Goal: Information Seeking & Learning: Check status

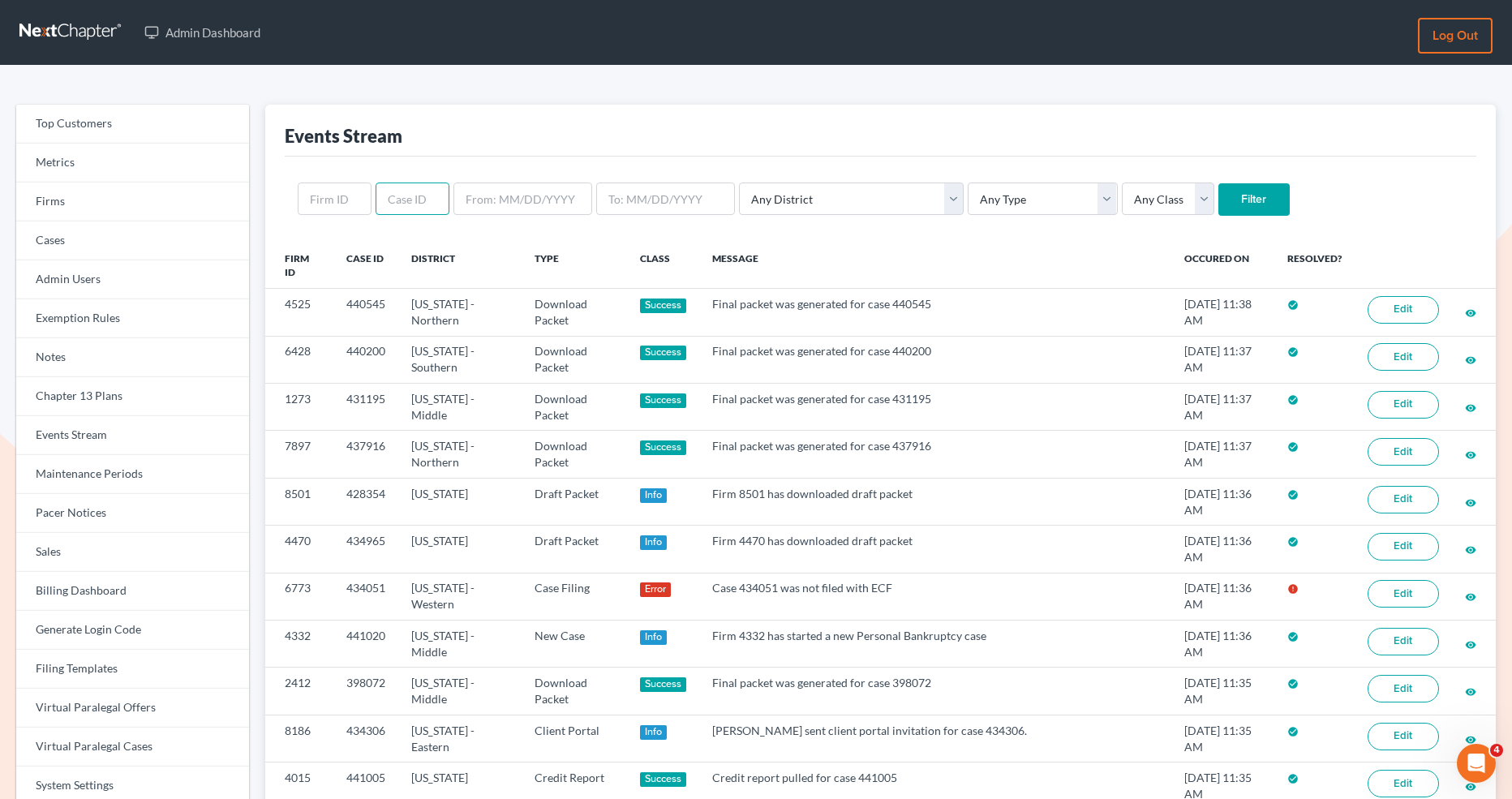
click at [411, 200] on input "text" at bounding box center [412, 198] width 73 height 32
paste input "434051"
type input "434051"
click at [1218, 198] on input "Filter" at bounding box center [1254, 199] width 72 height 32
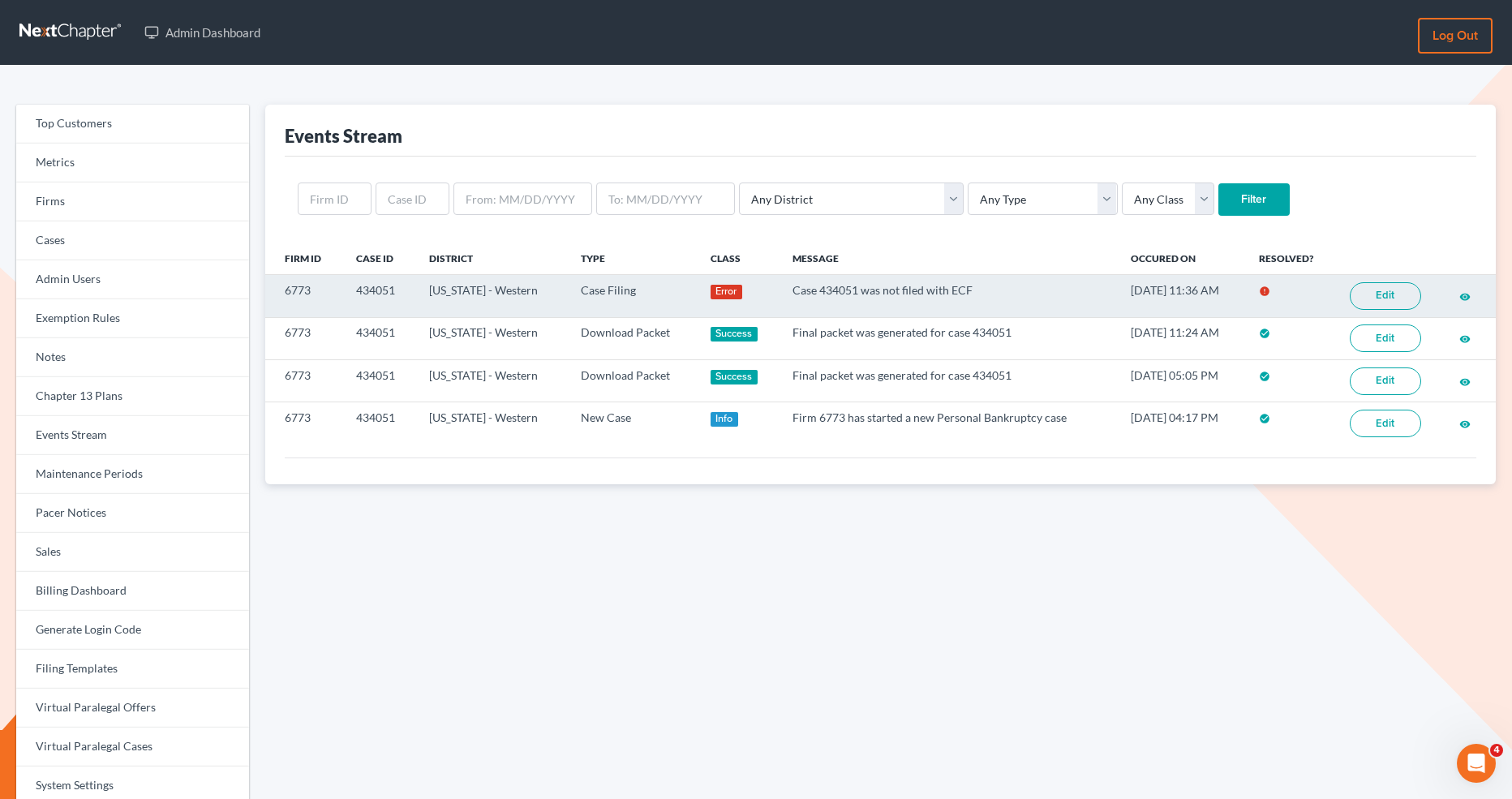
click at [1380, 295] on link "Edit" at bounding box center [1385, 296] width 72 height 28
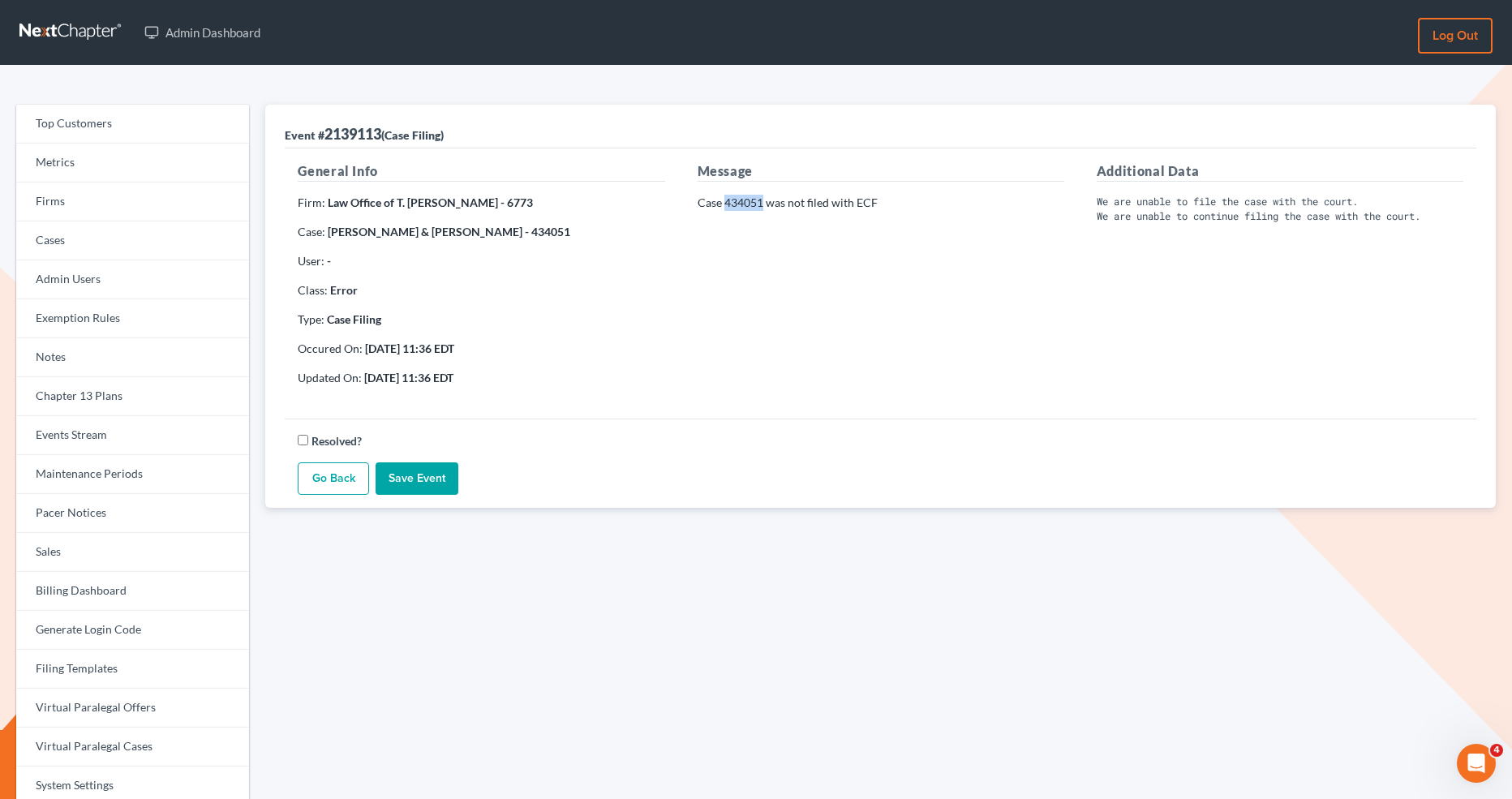
drag, startPoint x: 763, startPoint y: 199, endPoint x: 724, endPoint y: 200, distance: 39.0
click at [724, 200] on p "Case 434051 was not filed with ECF" at bounding box center [881, 203] width 366 height 17
copy p "434051"
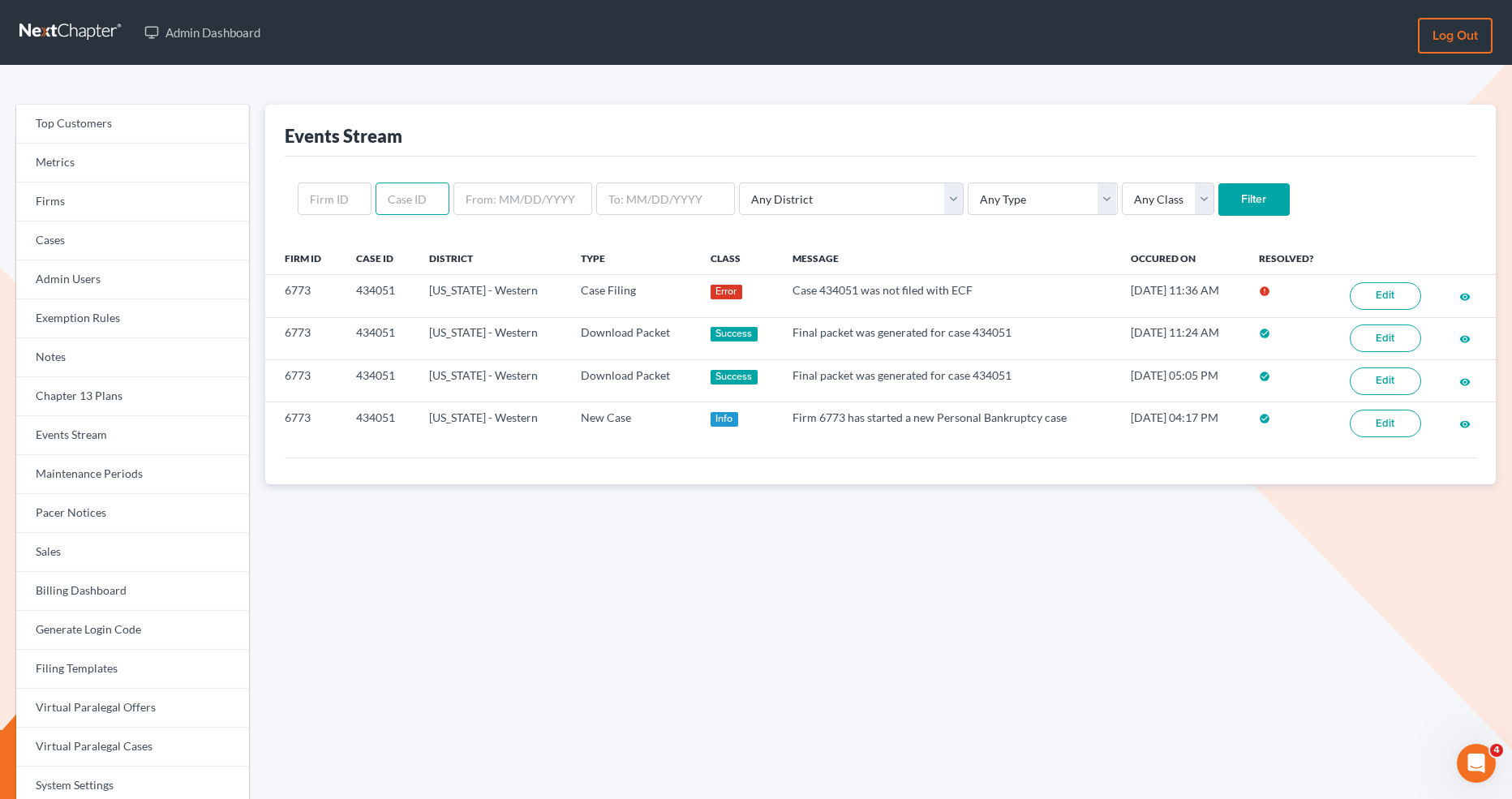
click at [397, 211] on input "text" at bounding box center [412, 198] width 73 height 32
paste input "440545"
type input "440545"
click at [1218, 200] on input "Filter" at bounding box center [1254, 199] width 72 height 32
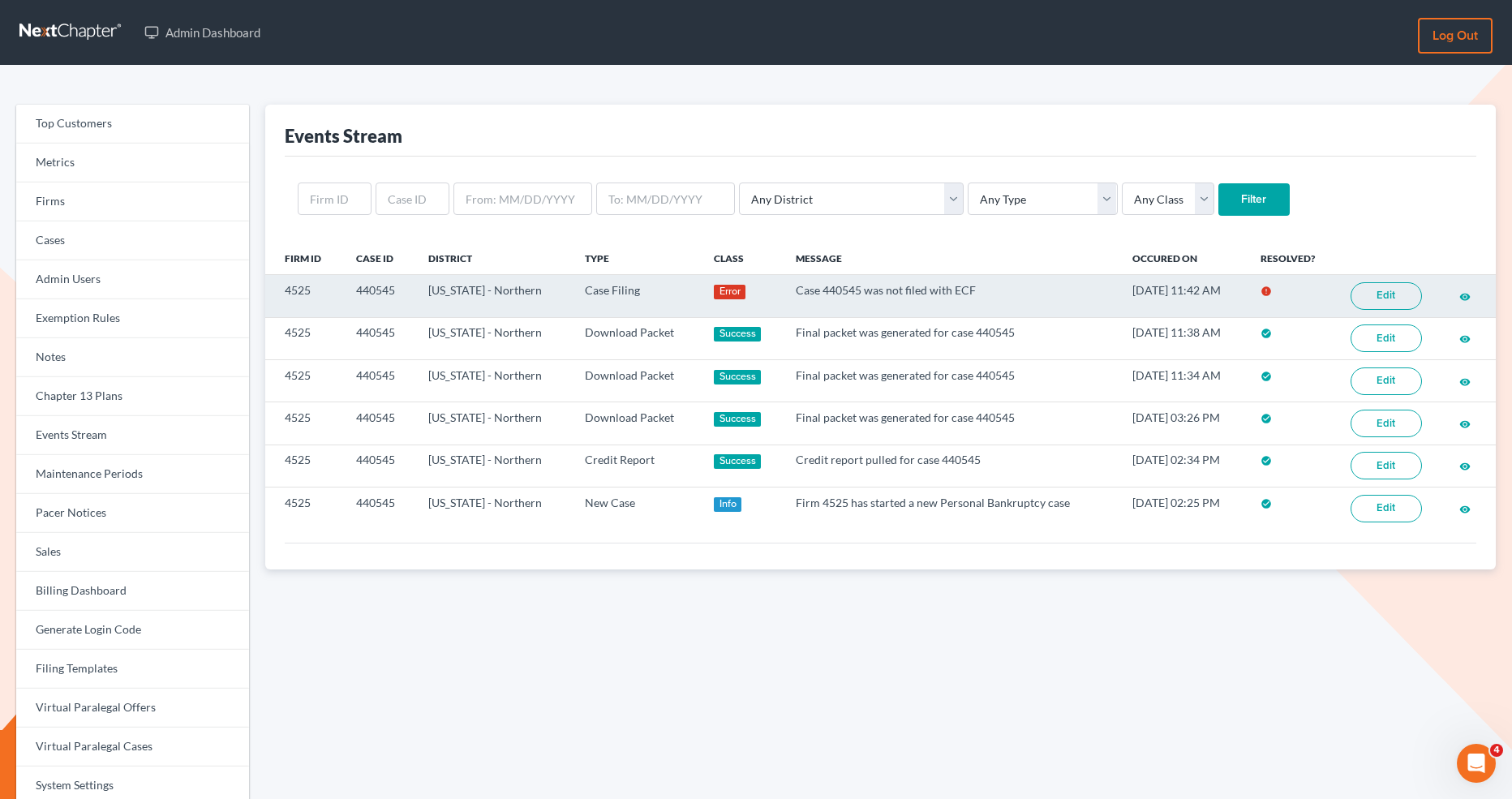
click at [1367, 300] on link "Edit" at bounding box center [1386, 296] width 72 height 28
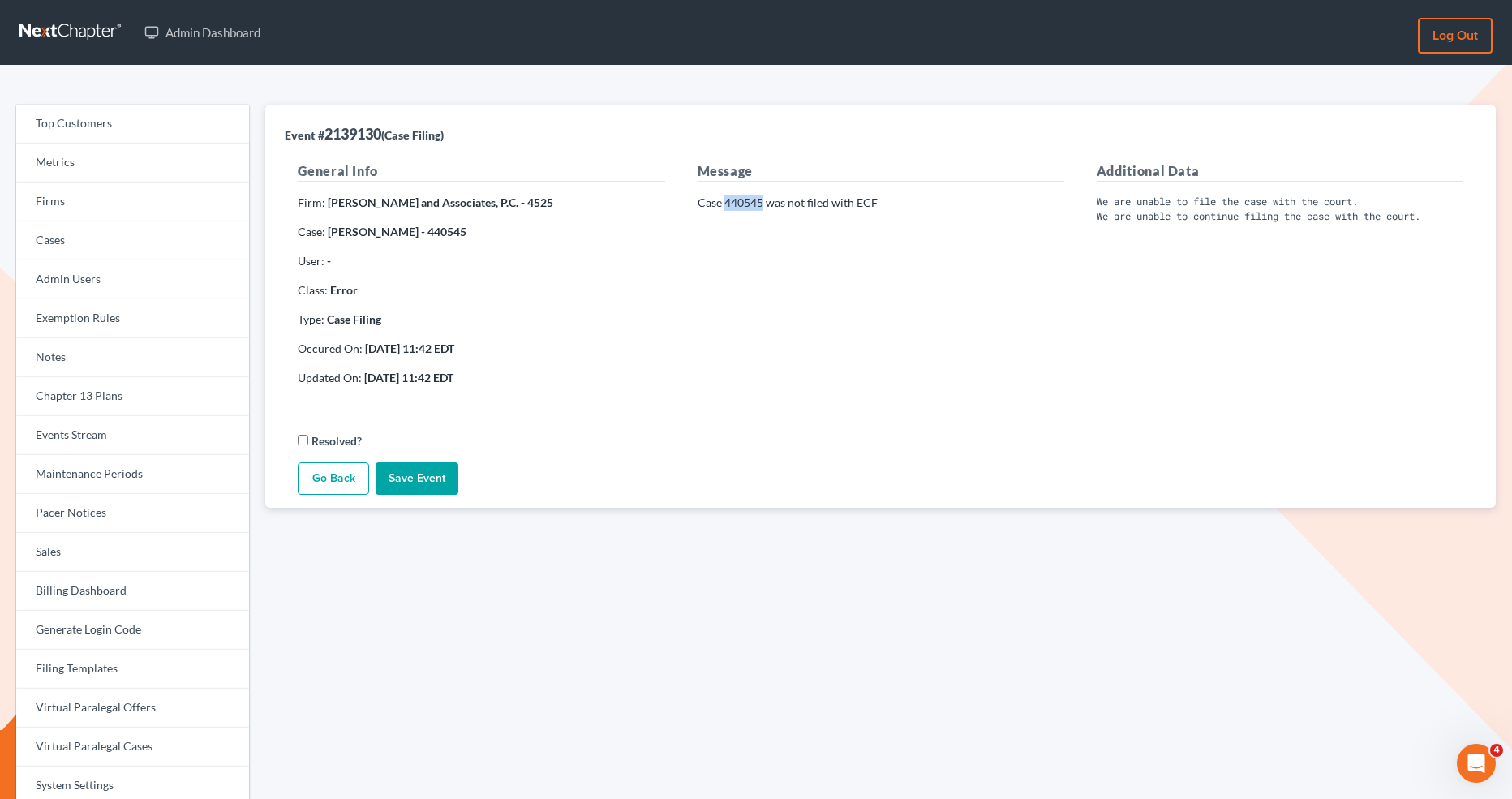
drag, startPoint x: 760, startPoint y: 203, endPoint x: 723, endPoint y: 203, distance: 37.0
click at [723, 203] on p "Case 440545 was not filed with ECF" at bounding box center [881, 203] width 366 height 17
copy p "440545"
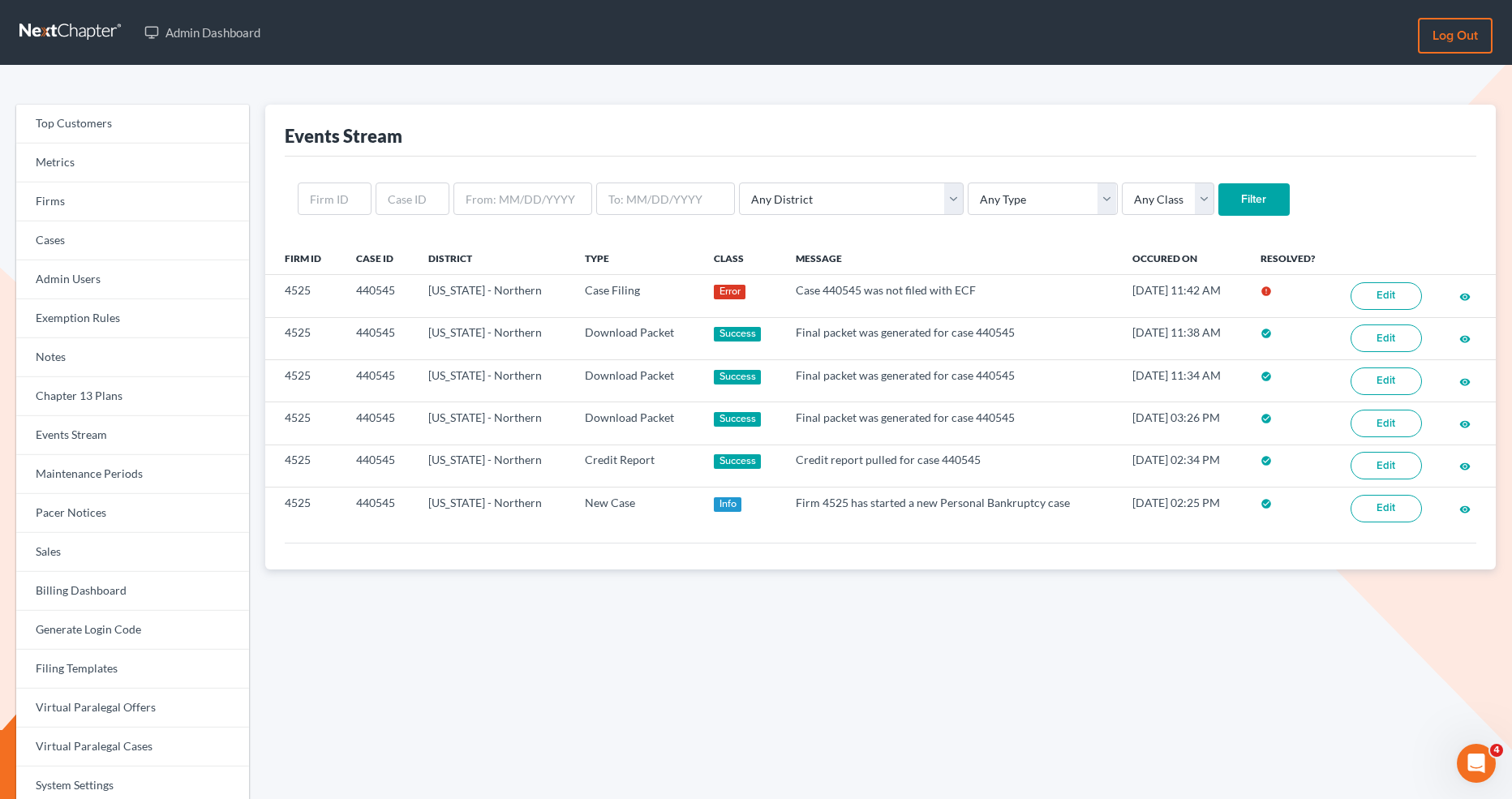
click at [417, 215] on div "Any District Alabama - Middle Alabama - Northern Alabama - Southern Alaska Ariz…" at bounding box center [881, 198] width 1191 height 85
click at [416, 212] on input "text" at bounding box center [412, 198] width 73 height 32
paste input "440047"
drag, startPoint x: 387, startPoint y: 196, endPoint x: 366, endPoint y: 196, distance: 21.0
click at [366, 196] on form "440047 Any District Alabama - Middle Alabama - Northern Alabama - Southern Alas…" at bounding box center [880, 199] width 1166 height 33
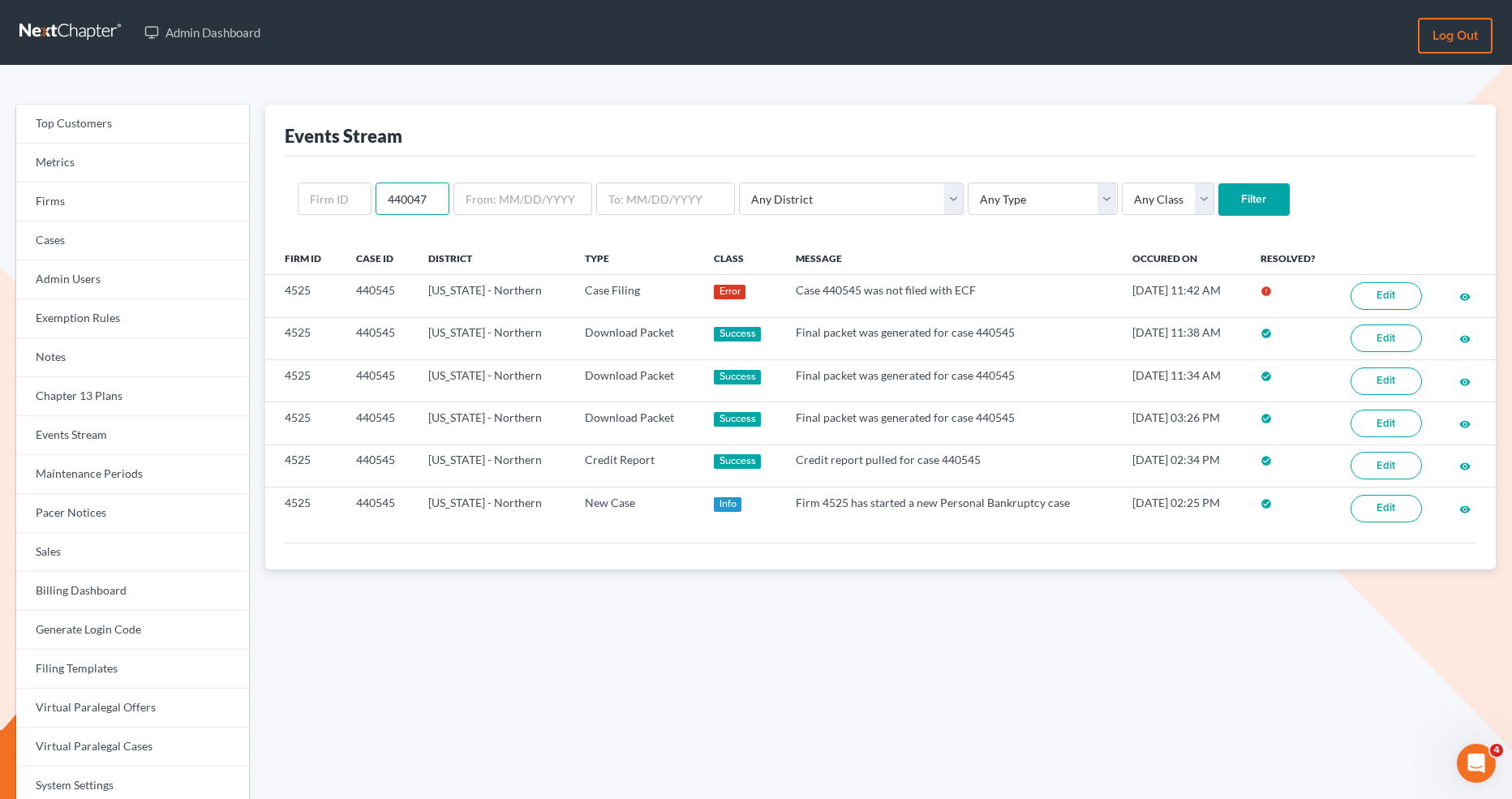
type input "440047"
click at [1218, 196] on input "Filter" at bounding box center [1254, 199] width 72 height 32
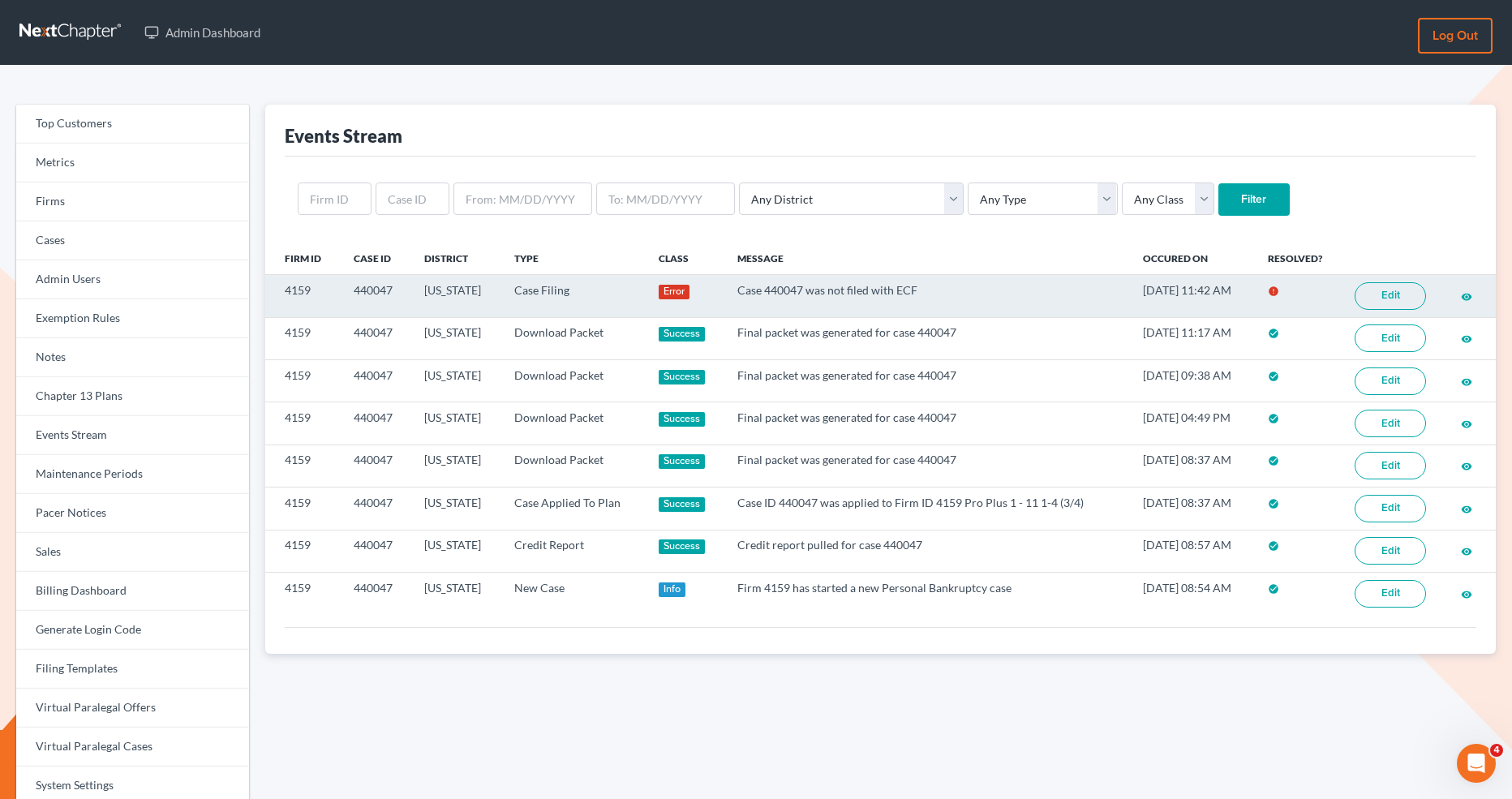
click at [1370, 290] on link "Edit" at bounding box center [1390, 296] width 72 height 28
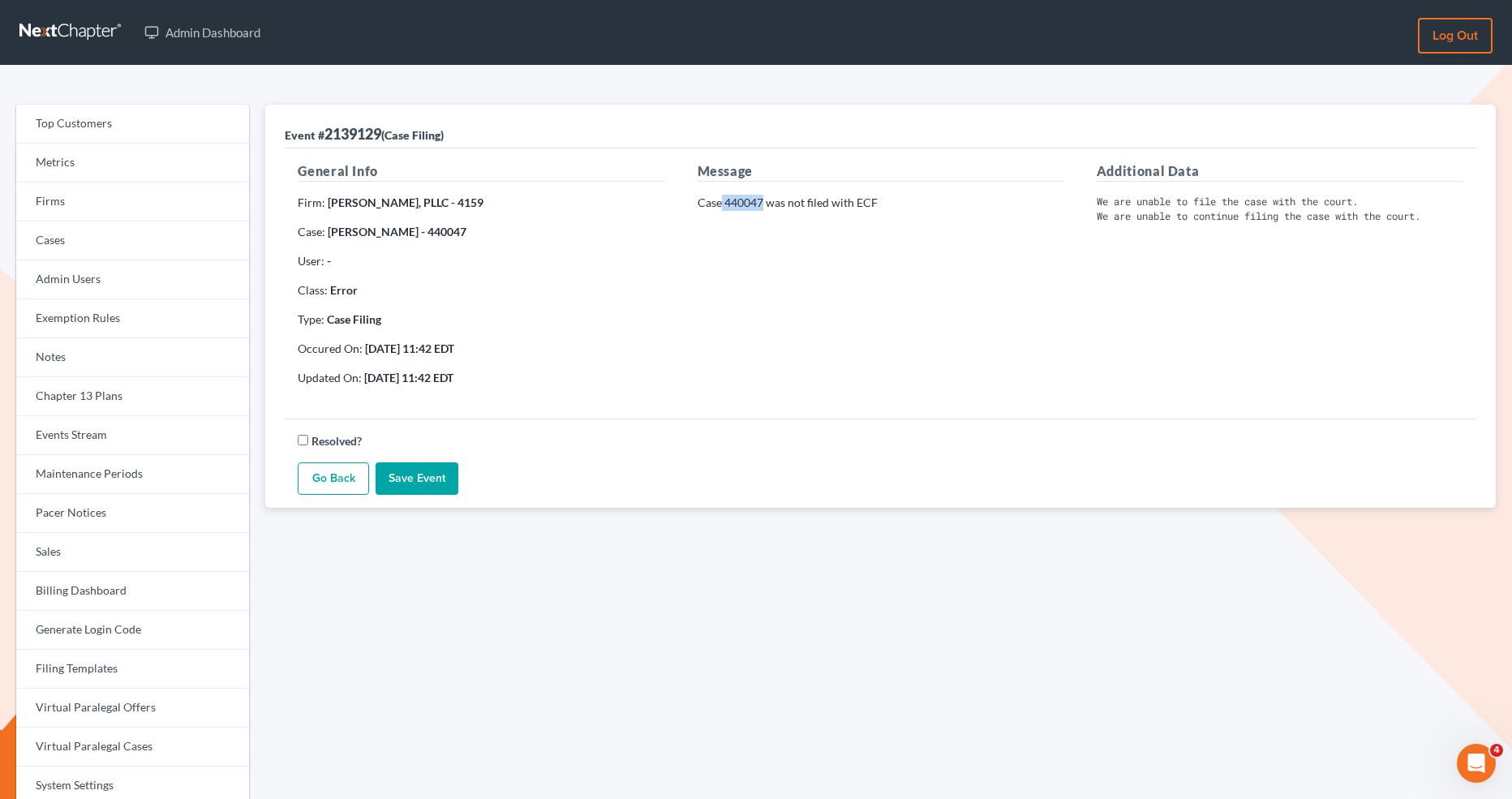
drag, startPoint x: 762, startPoint y: 200, endPoint x: 720, endPoint y: 201, distance: 42.0
click at [720, 201] on p "Case 440047 was not filed with ECF" at bounding box center [881, 203] width 366 height 17
drag, startPoint x: 760, startPoint y: 202, endPoint x: 725, endPoint y: 202, distance: 35.0
click at [725, 202] on p "Case 440047 was not filed with ECF" at bounding box center [881, 203] width 366 height 17
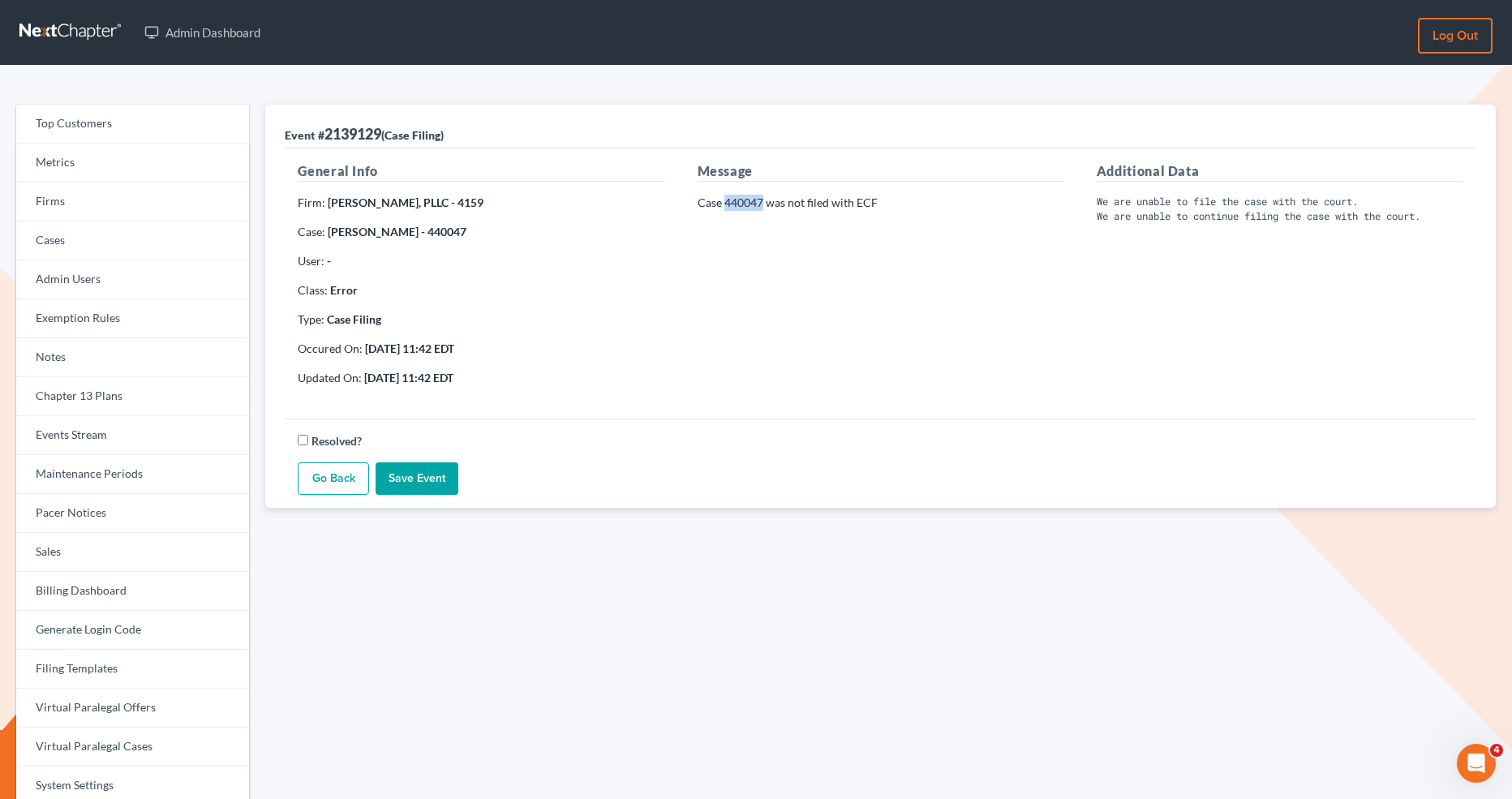
copy p "440047"
click at [213, 214] on link "Firms" at bounding box center [133, 202] width 233 height 39
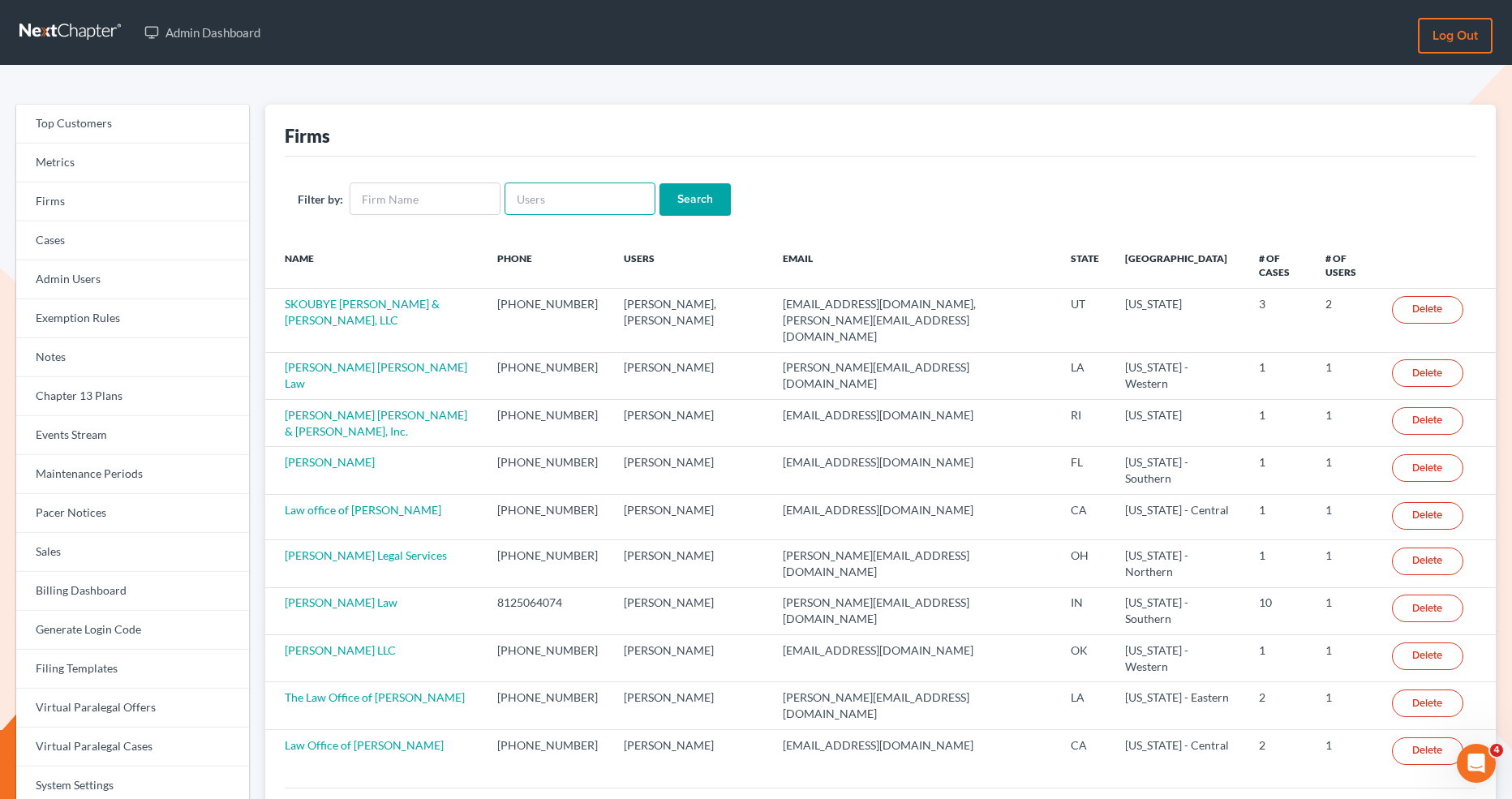
click at [577, 184] on input "text" at bounding box center [580, 198] width 151 height 32
paste input "charlescity@elwoodlawfirm.com"
type input "charlescity@elwoodlawfirm.com"
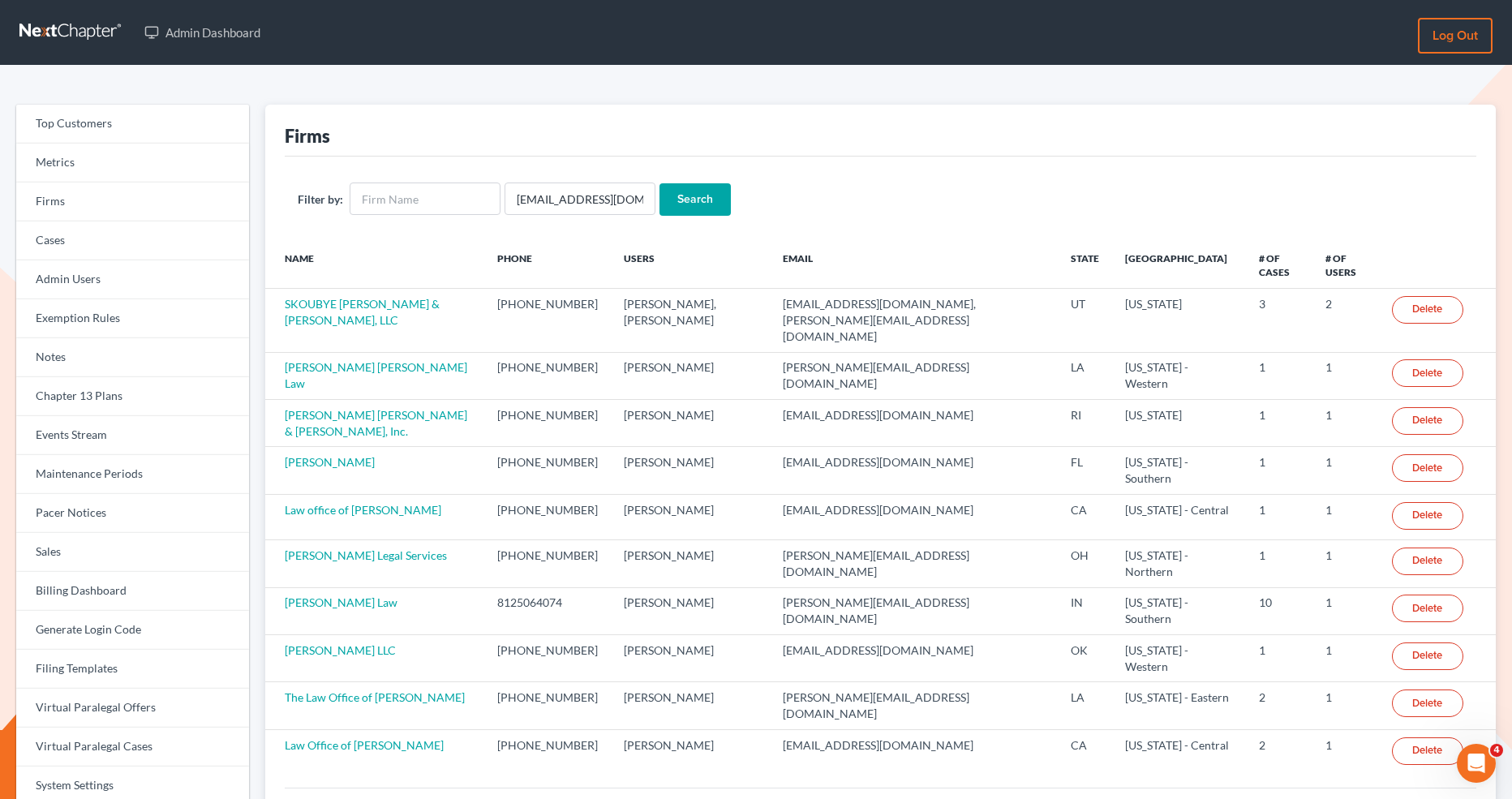
click at [690, 184] on input "Search" at bounding box center [695, 199] width 72 height 32
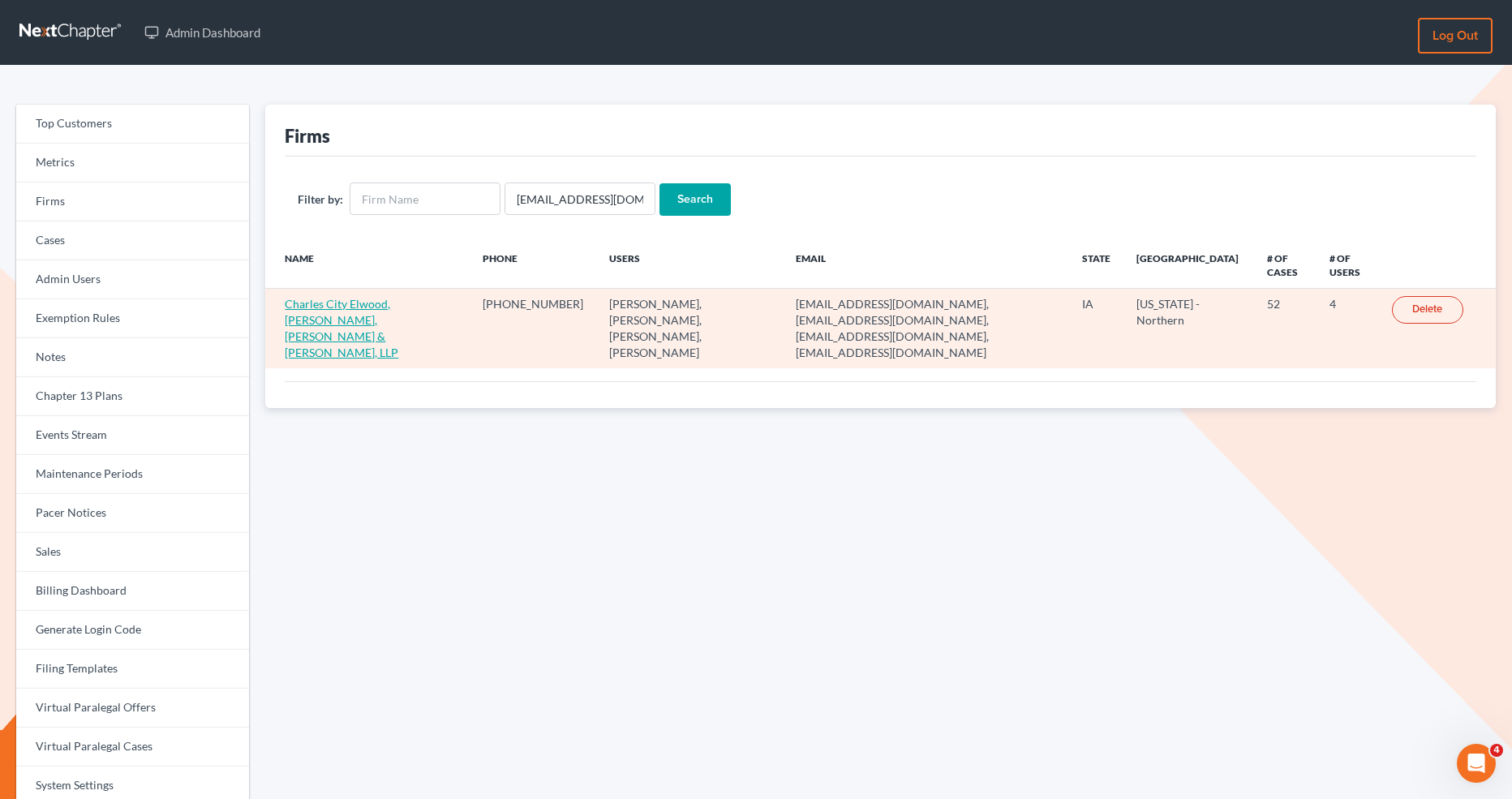
click at [313, 323] on link "Charles City Elwood, [PERSON_NAME], [PERSON_NAME] & [PERSON_NAME], LLP" at bounding box center [342, 327] width 114 height 62
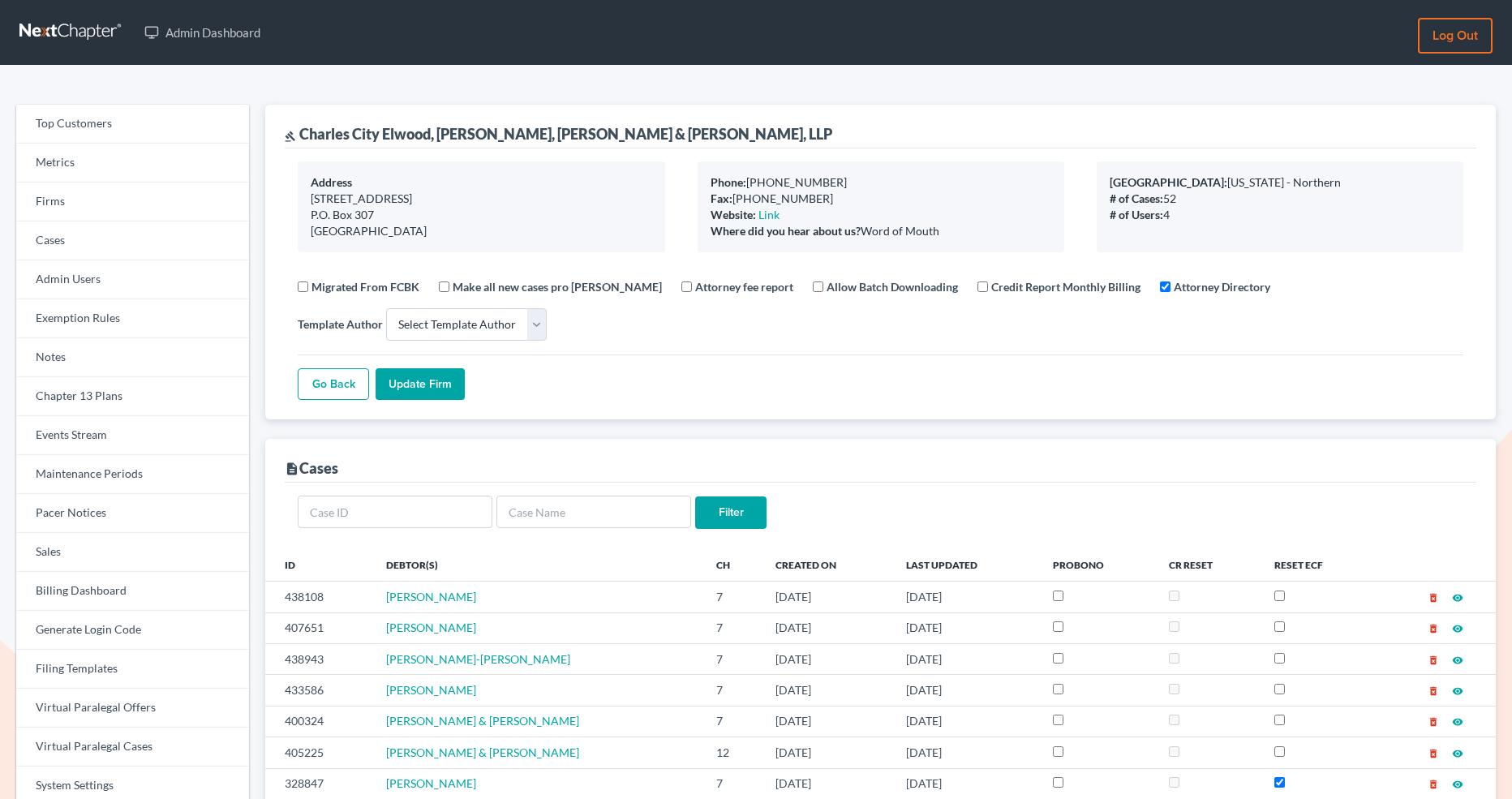
select select
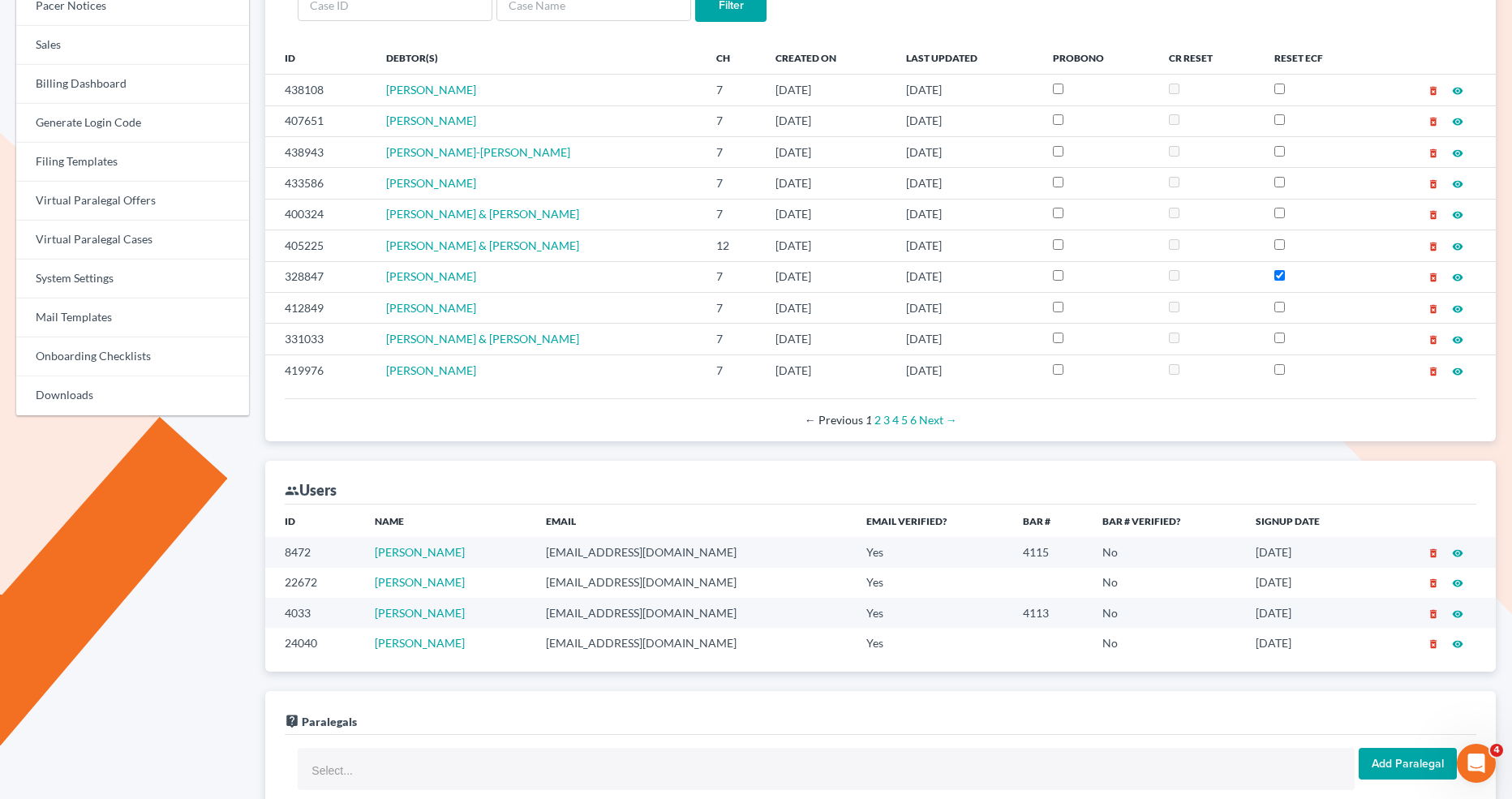
scroll to position [506, 0]
